Goal: Book appointment/travel/reservation

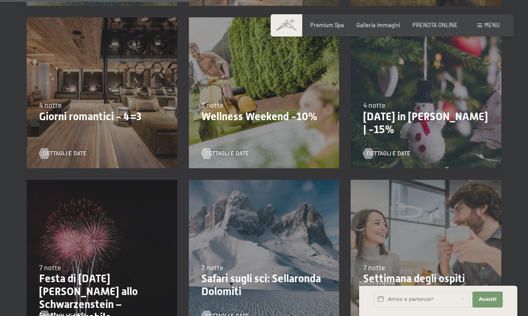
scroll to position [534, 0]
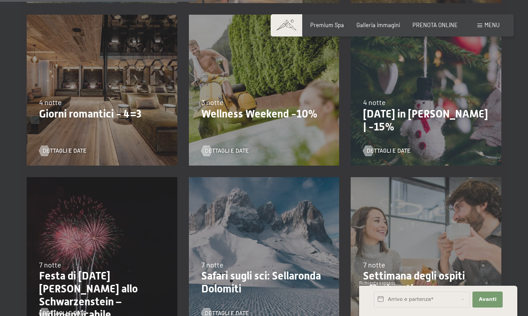
click at [260, 97] on div "[DATE]-[DATE] [DATE]-[DATE] [DATE]-[DATE] [DATE]-[DATE] [DATE]-[DATE] [DATE]-[D…" at bounding box center [264, 90] width 162 height 162
click at [235, 148] on span "Dettagli e Date" at bounding box center [236, 151] width 44 height 8
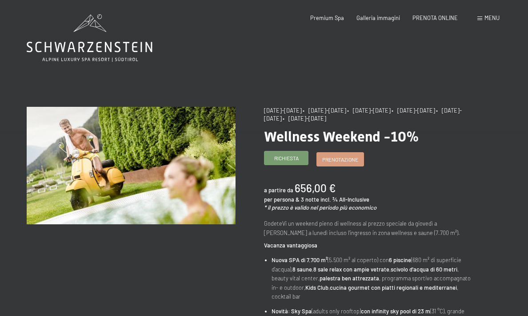
click at [296, 161] on span "Richiesta" at bounding box center [286, 158] width 24 height 8
